Goal: Information Seeking & Learning: Learn about a topic

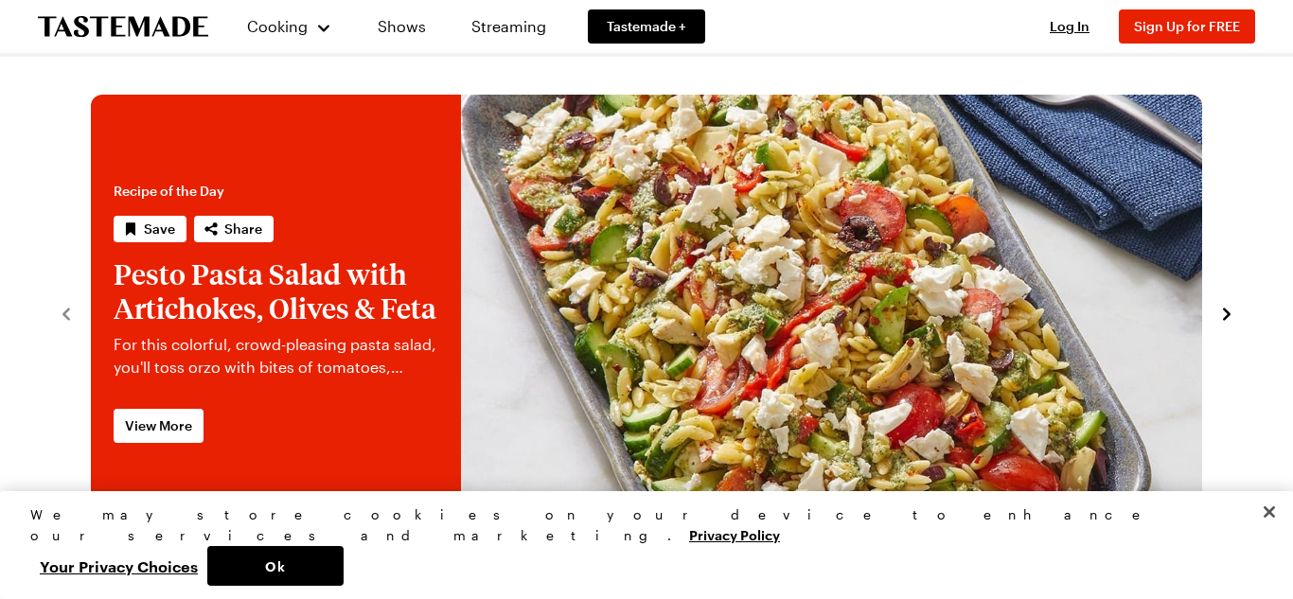
click at [91, 352] on link "Pesto Pasta Salad with Artichokes, Olives & Feta" at bounding box center [91, 312] width 0 height 435
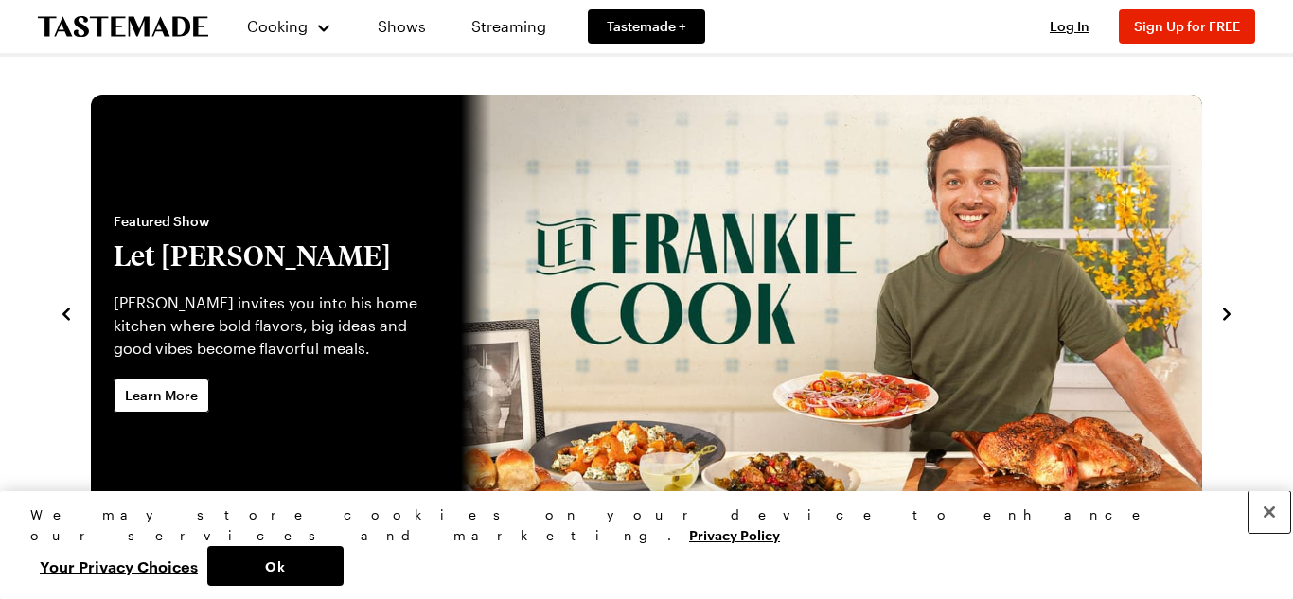
click at [1275, 533] on button "Close" at bounding box center [1270, 512] width 42 height 42
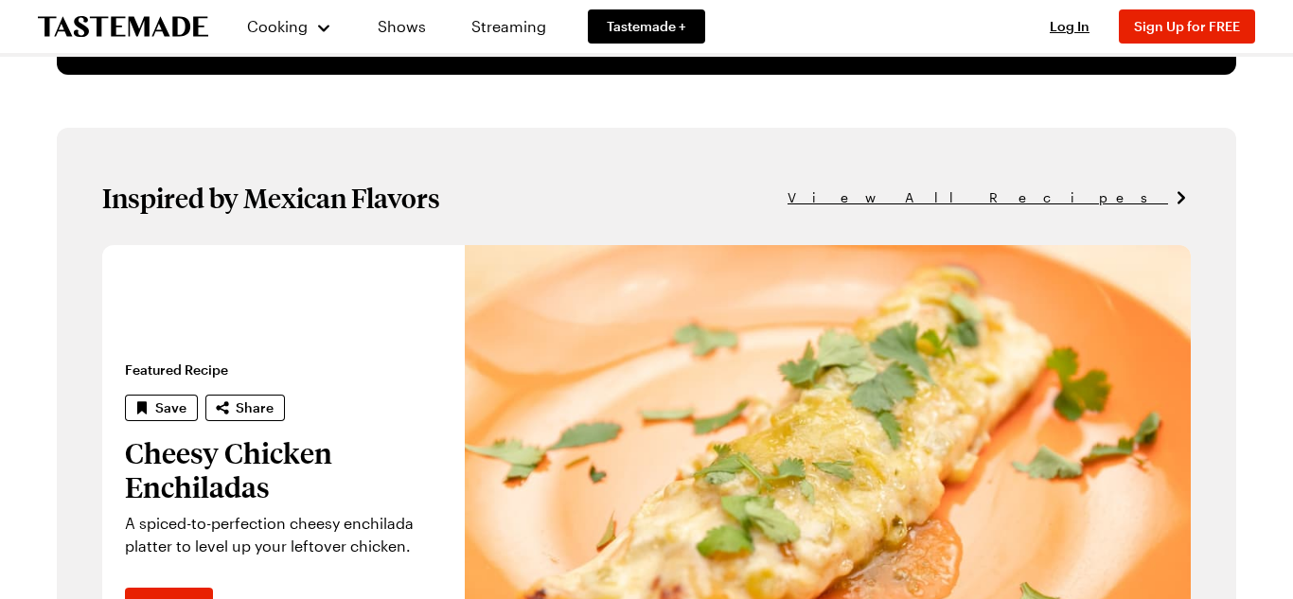
scroll to position [864, 0]
